Goal: Task Accomplishment & Management: Use online tool/utility

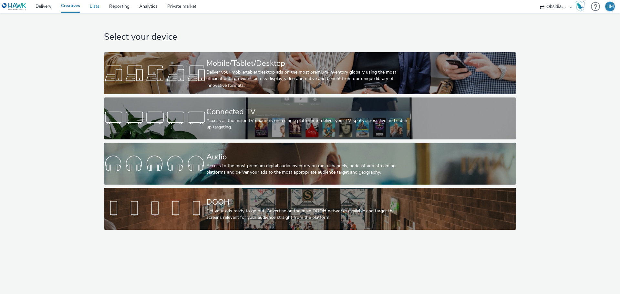
click at [97, 5] on link "Lists" at bounding box center [94, 6] width 19 height 13
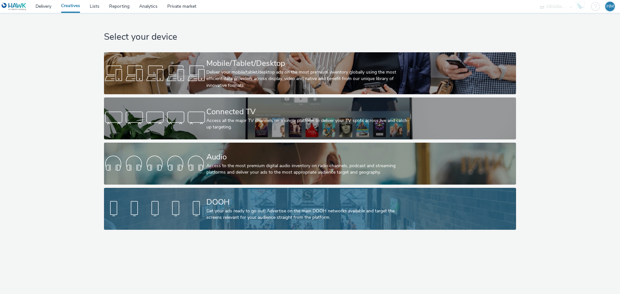
click at [243, 209] on div "Get your ads ready to go out! Advertise on the main DOOH networks available and…" at bounding box center [308, 214] width 205 height 13
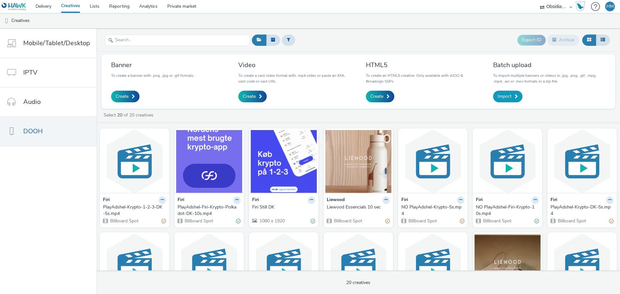
click at [511, 93] on link "Import" at bounding box center [507, 97] width 29 height 12
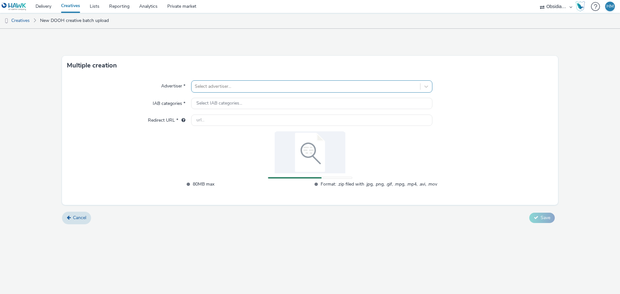
click at [239, 87] on div at bounding box center [306, 87] width 222 height 8
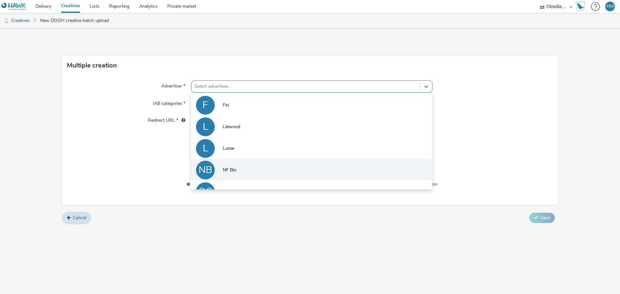
scroll to position [14, 0]
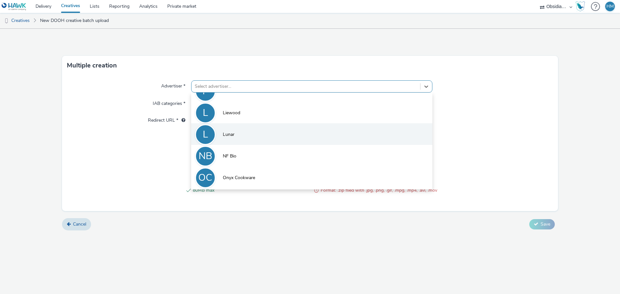
click at [258, 134] on li "L Lunar" at bounding box center [311, 134] width 241 height 22
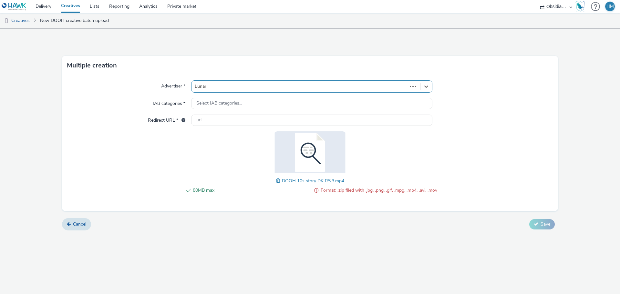
type input "http://lunar.dk"
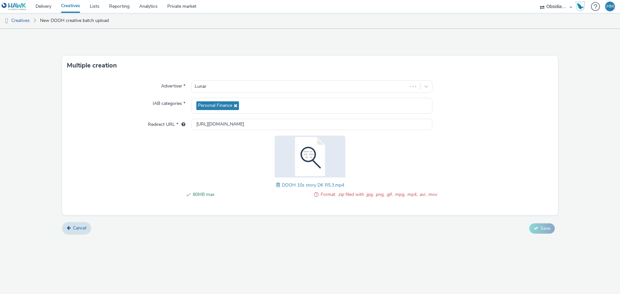
click at [279, 185] on span at bounding box center [279, 184] width 6 height 7
click at [549, 228] on span "Save" at bounding box center [545, 228] width 10 height 6
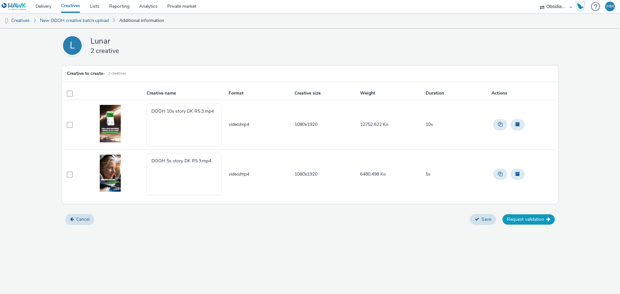
click at [531, 221] on button "Request validation" at bounding box center [528, 219] width 52 height 10
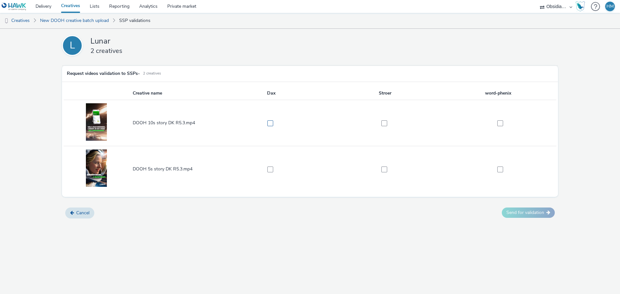
click at [271, 122] on span at bounding box center [270, 123] width 6 height 6
checkbox input "true"
click at [271, 173] on td at bounding box center [271, 169] width 114 height 46
click at [270, 170] on span at bounding box center [270, 169] width 6 height 6
checkbox input "true"
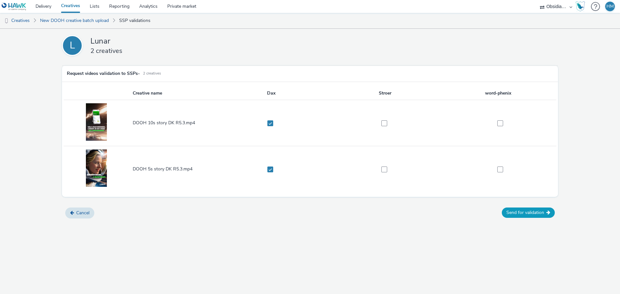
click at [535, 211] on button "Send for validation" at bounding box center [527, 212] width 53 height 10
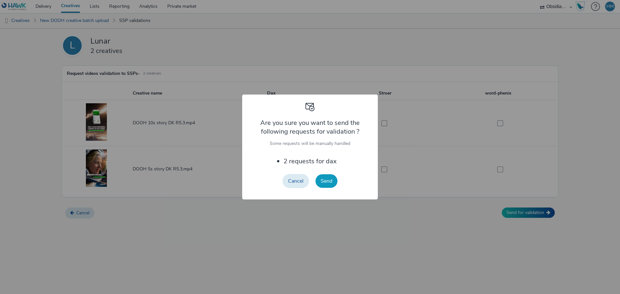
click at [330, 180] on button "Send" at bounding box center [326, 181] width 22 height 14
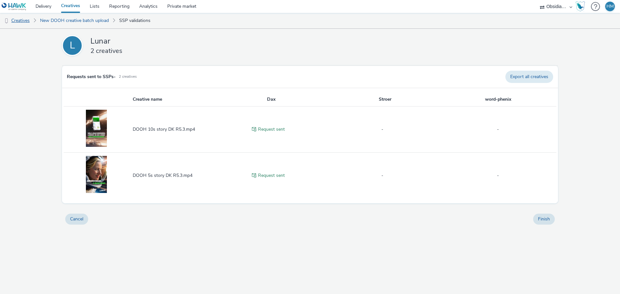
click at [29, 20] on link "Creatives" at bounding box center [16, 20] width 33 height 15
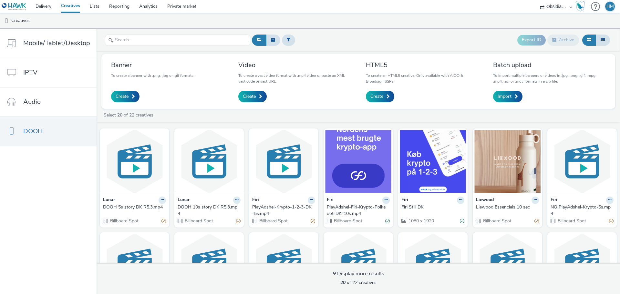
click at [126, 206] on div "DOOH 5s story DK R5.3.mp4" at bounding box center [133, 207] width 60 height 6
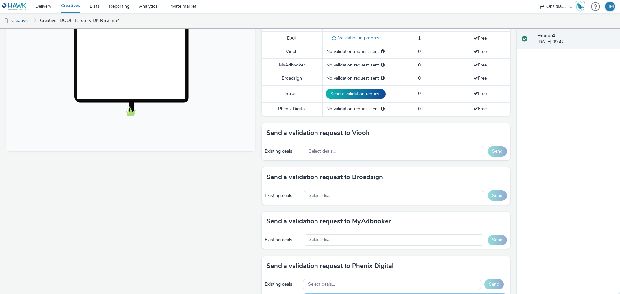
scroll to position [194, 0]
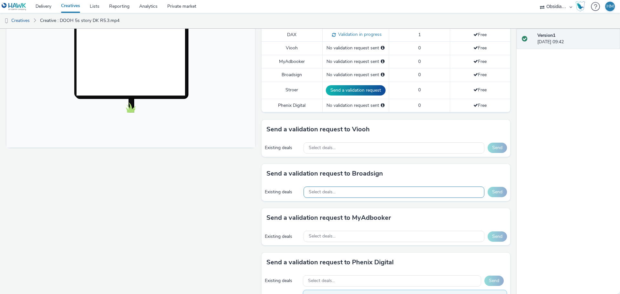
click at [373, 194] on div "Select deals..." at bounding box center [393, 191] width 181 height 11
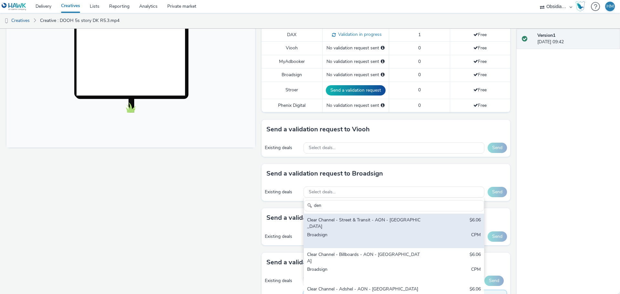
type input "den"
click at [373, 232] on div "Broadsign" at bounding box center [364, 238] width 115 height 13
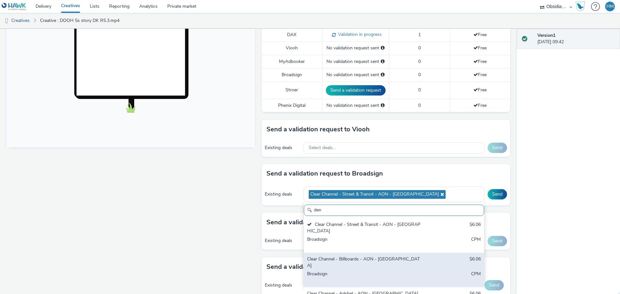
click at [364, 256] on div "Clear Channel - Billboards - AON - Denmark" at bounding box center [364, 262] width 115 height 13
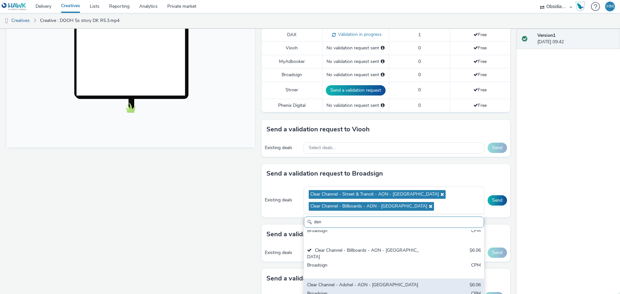
scroll to position [32, 0]
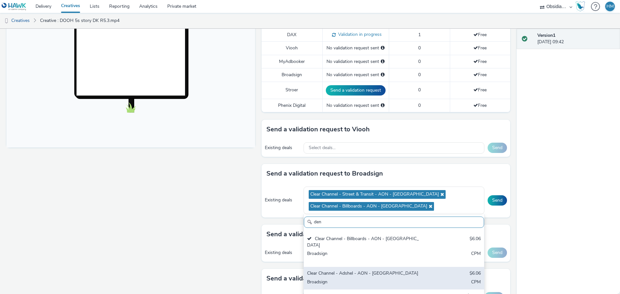
click at [402, 270] on div "Clear Channel - Adshel - AON - Denmark" at bounding box center [364, 273] width 115 height 7
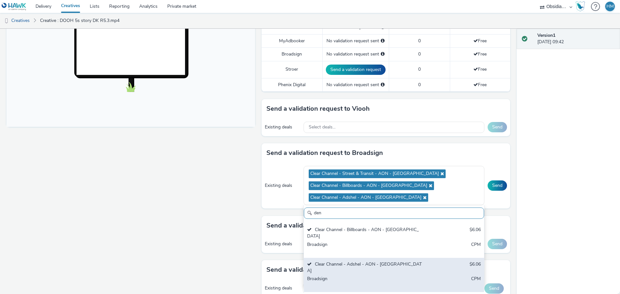
scroll to position [226, 0]
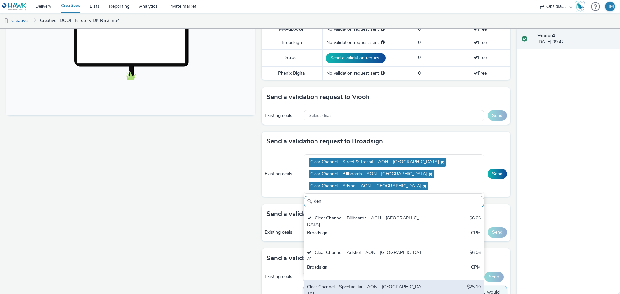
click at [378, 284] on div "Clear Channel - Spectacular - AON - Sweden" at bounding box center [364, 290] width 115 height 13
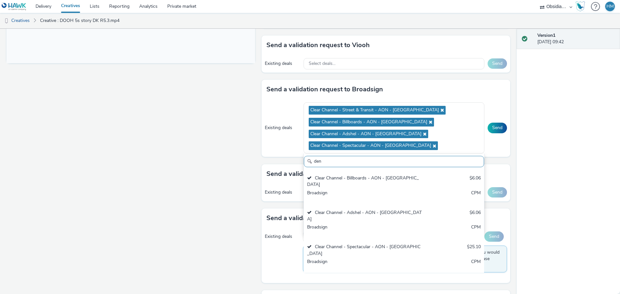
scroll to position [290, 0]
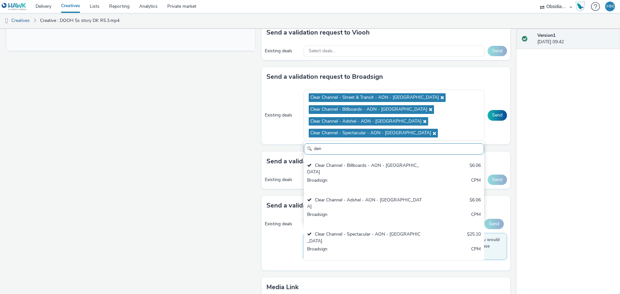
click at [389, 280] on div "Broadsign" at bounding box center [364, 286] width 115 height 13
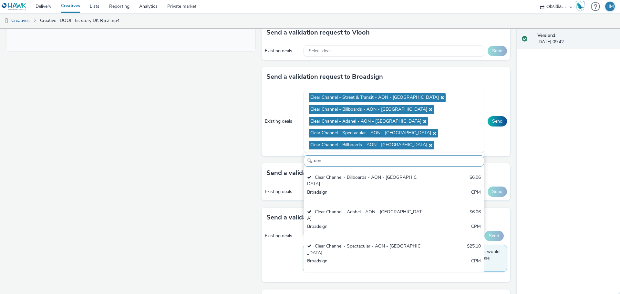
scroll to position [323, 0]
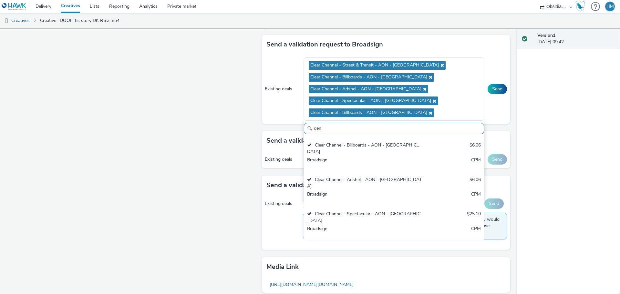
click at [399, 245] on div "Clear Channel - Billboards - AON - Sweden" at bounding box center [364, 251] width 115 height 13
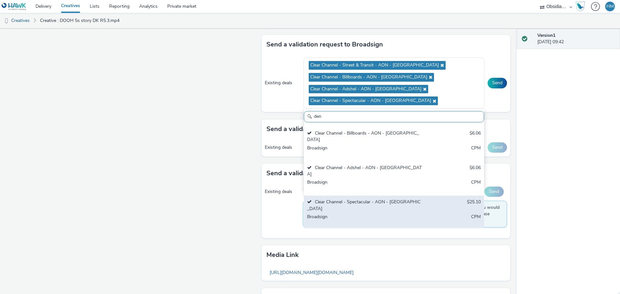
click at [398, 199] on div "Clear Channel - Spectacular - AON - Sweden" at bounding box center [364, 205] width 115 height 13
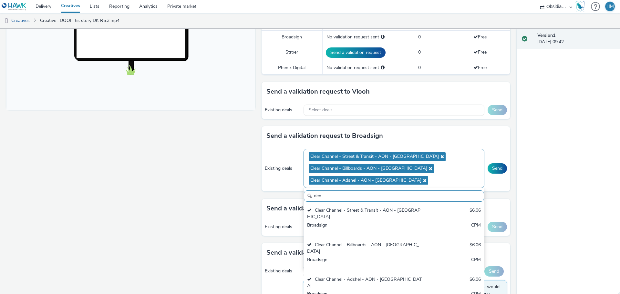
scroll to position [229, 0]
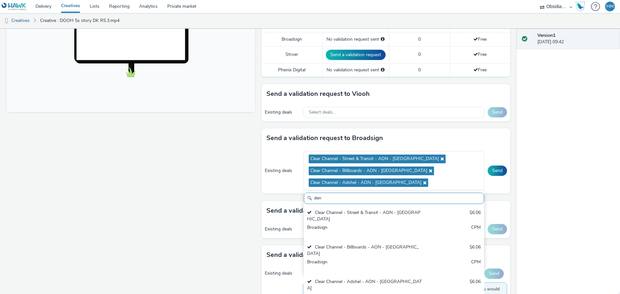
click at [493, 144] on div "Send a validation request to Broadsign" at bounding box center [385, 137] width 248 height 19
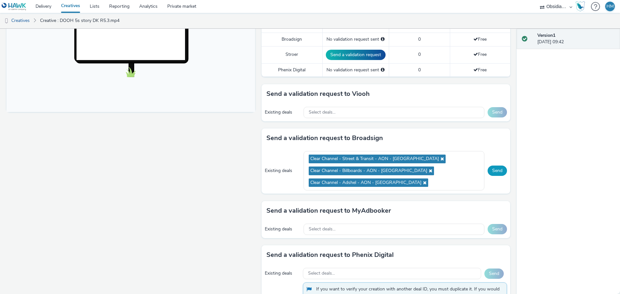
click at [488, 173] on button "Send" at bounding box center [496, 171] width 19 height 10
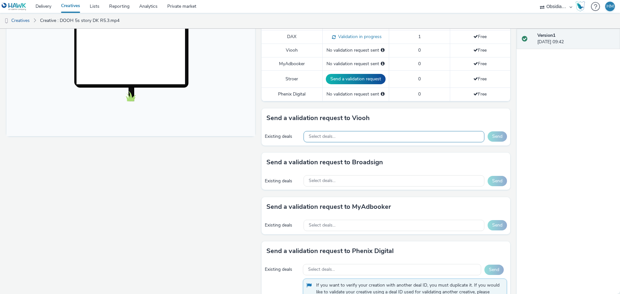
scroll to position [201, 0]
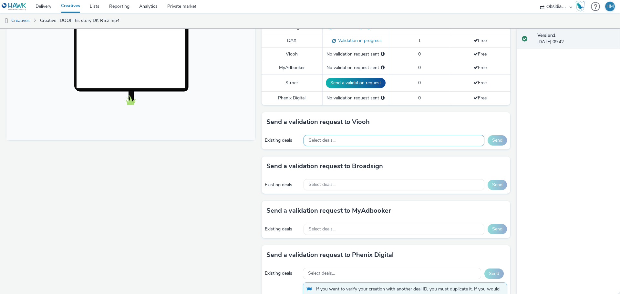
click at [391, 140] on div "Select deals..." at bounding box center [393, 140] width 181 height 11
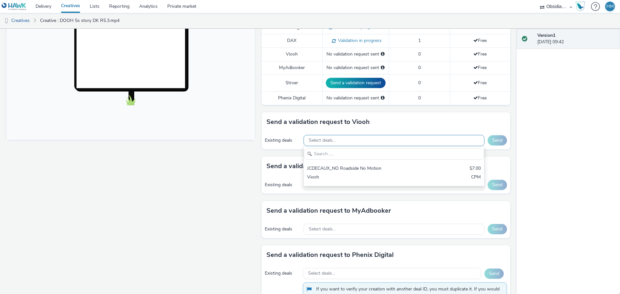
scroll to position [0, 0]
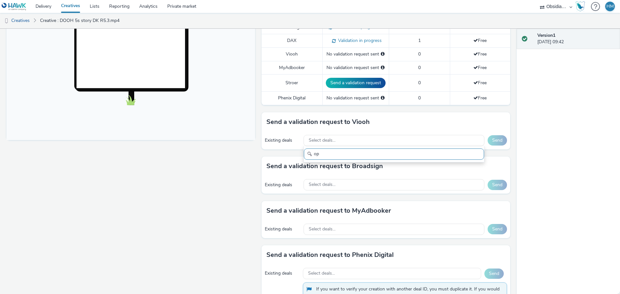
type input "o"
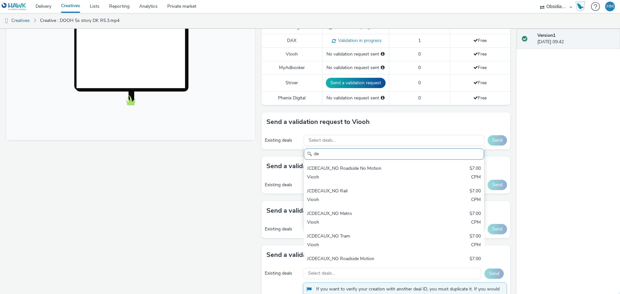
type input "d"
click at [208, 195] on div "Fullscreen" at bounding box center [132, 149] width 252 height 548
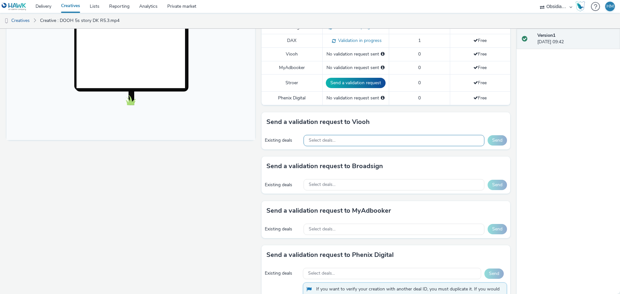
click at [323, 142] on span "Select deals..." at bounding box center [321, 140] width 27 height 5
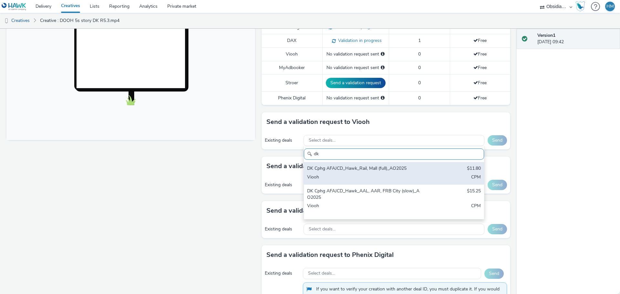
type input "dk"
click at [340, 177] on div "Viooh" at bounding box center [364, 177] width 115 height 7
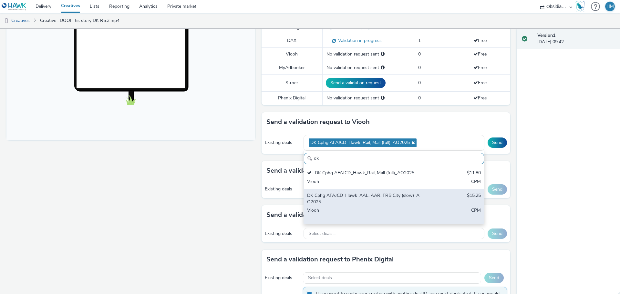
click at [345, 200] on div "DK Cphg AFAJCD_Hawk_AAL, AAR, FRB City (slow)_AO2025" at bounding box center [364, 198] width 115 height 13
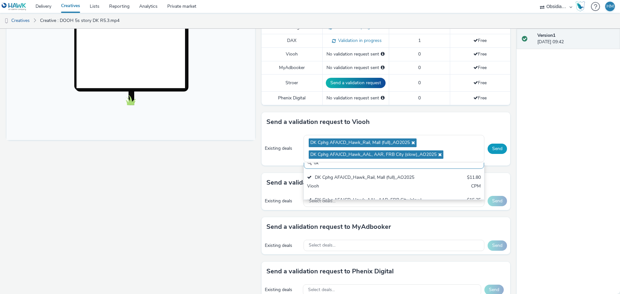
scroll to position [0, 0]
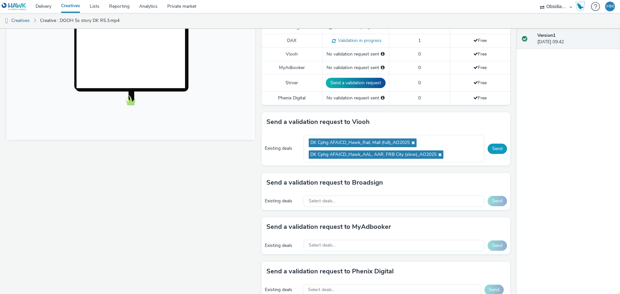
click at [490, 147] on button "Send" at bounding box center [496, 149] width 19 height 10
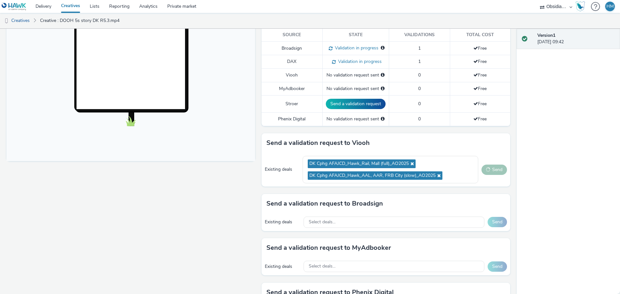
scroll to position [169, 0]
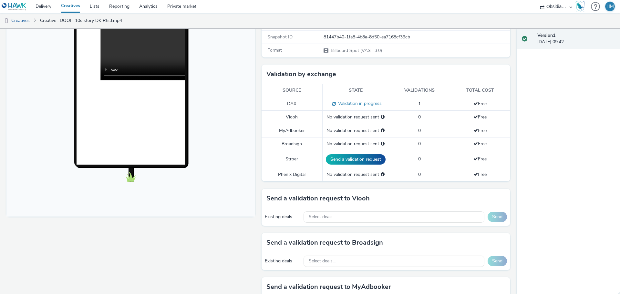
scroll to position [129, 0]
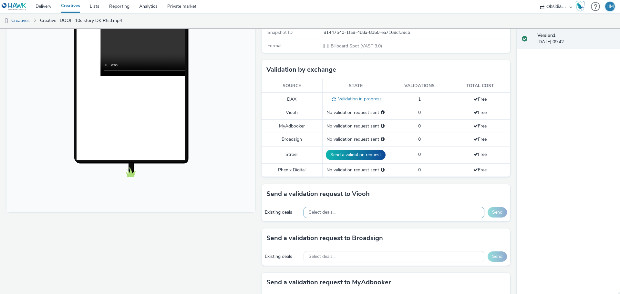
click at [340, 217] on div "Select deals..." at bounding box center [393, 212] width 181 height 11
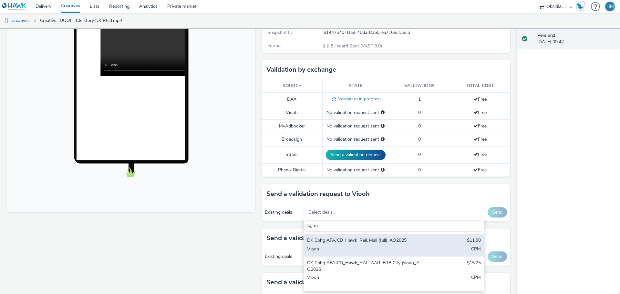
type input "dk"
click at [339, 242] on div "DK Cphg AFAJCD_Hawk_Rail, Mall (full)_AO2025" at bounding box center [364, 240] width 115 height 7
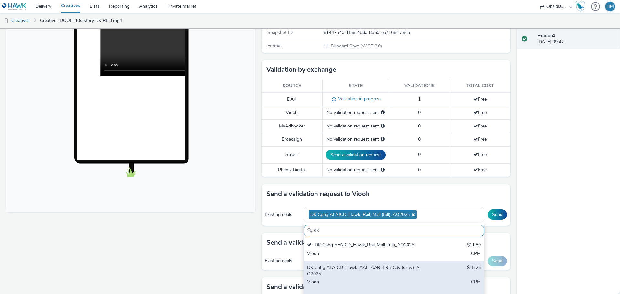
click at [337, 263] on div "DK Cphg AFAJCD_Hawk_AAL, AAR, FRB City (slow)_AO2025 $15.25 Viooh CPM" at bounding box center [394, 278] width 180 height 35
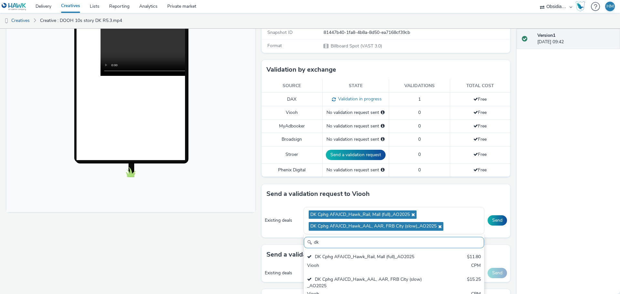
click at [252, 250] on div "Fullscreen" at bounding box center [132, 229] width 252 height 564
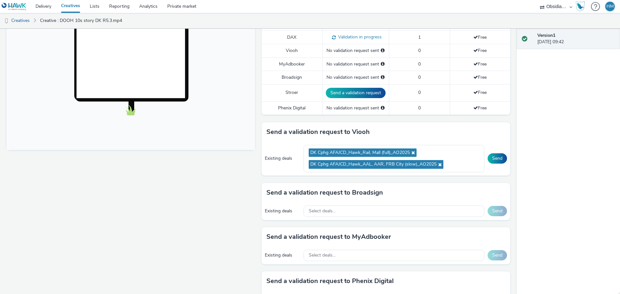
scroll to position [194, 0]
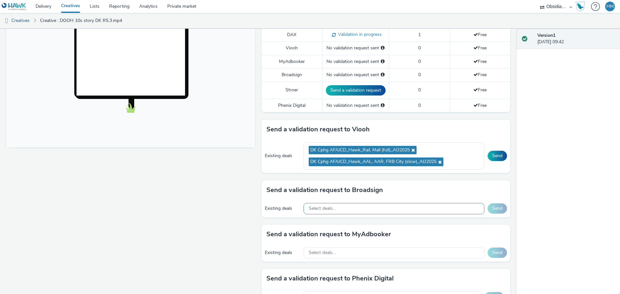
click at [337, 212] on div "Select deals..." at bounding box center [393, 208] width 181 height 11
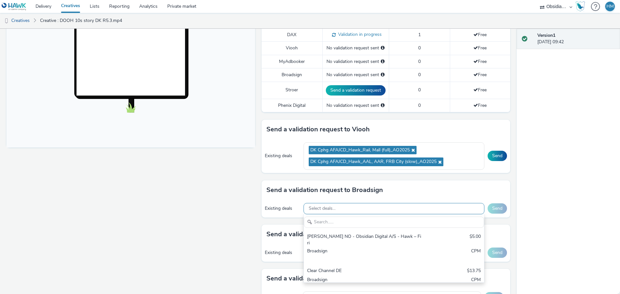
scroll to position [0, 0]
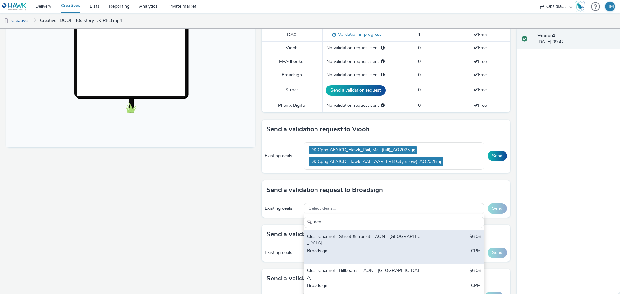
type input "den"
click at [347, 235] on div "Clear Channel - Street & Transit - AON - [GEOGRAPHIC_DATA]" at bounding box center [364, 239] width 115 height 13
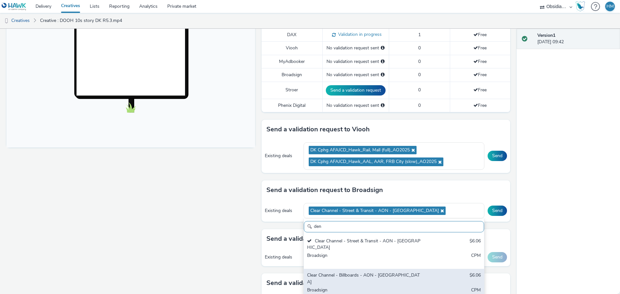
click at [348, 269] on div "Clear Channel - Billboards - AON - [GEOGRAPHIC_DATA] $6.06 Broadsign CPM" at bounding box center [394, 286] width 180 height 35
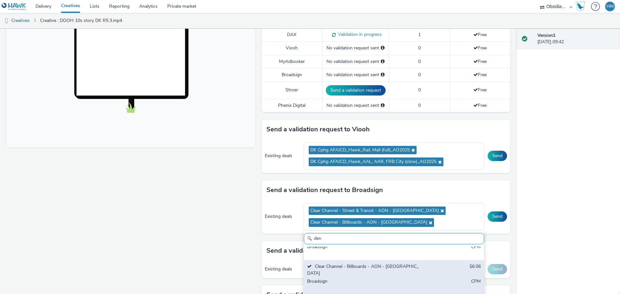
scroll to position [32, 0]
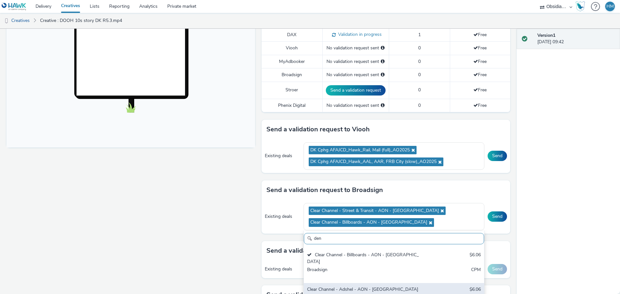
click at [358, 286] on div "Clear Channel - Adshel - AON - [GEOGRAPHIC_DATA]" at bounding box center [364, 289] width 115 height 7
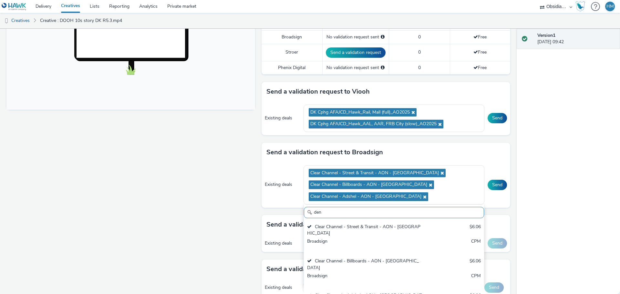
scroll to position [226, 0]
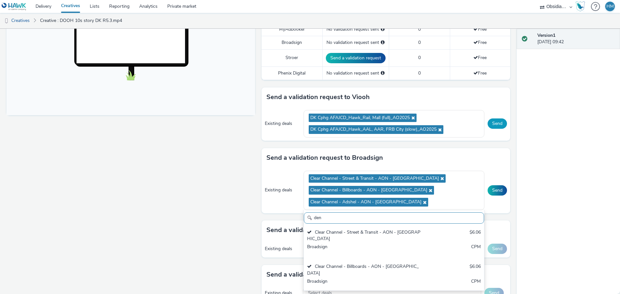
click at [491, 125] on button "Send" at bounding box center [496, 123] width 19 height 10
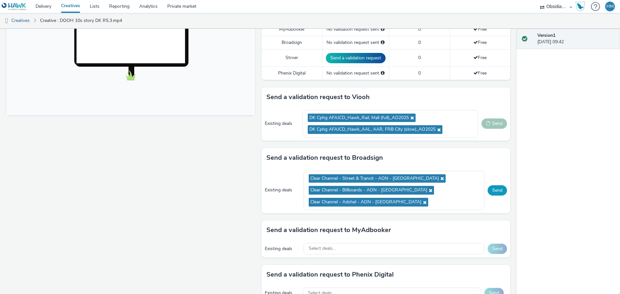
click at [494, 187] on button "Send" at bounding box center [496, 190] width 19 height 10
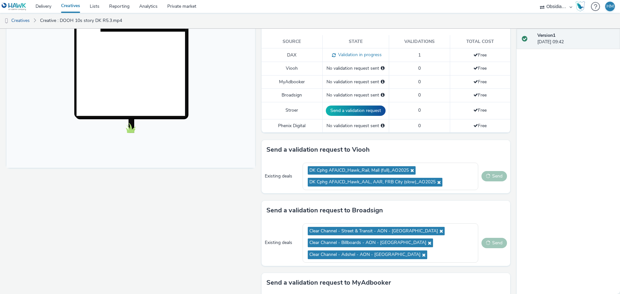
scroll to position [161, 0]
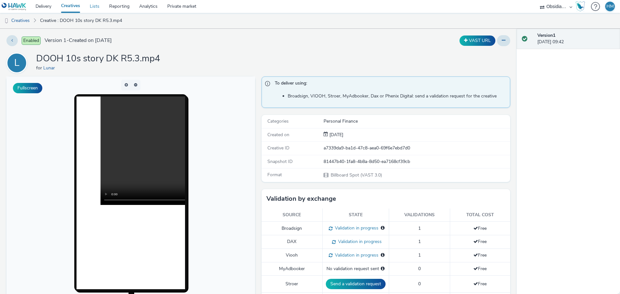
click at [96, 6] on link "Lists" at bounding box center [94, 6] width 19 height 13
